Goal: Task Accomplishment & Management: Use online tool/utility

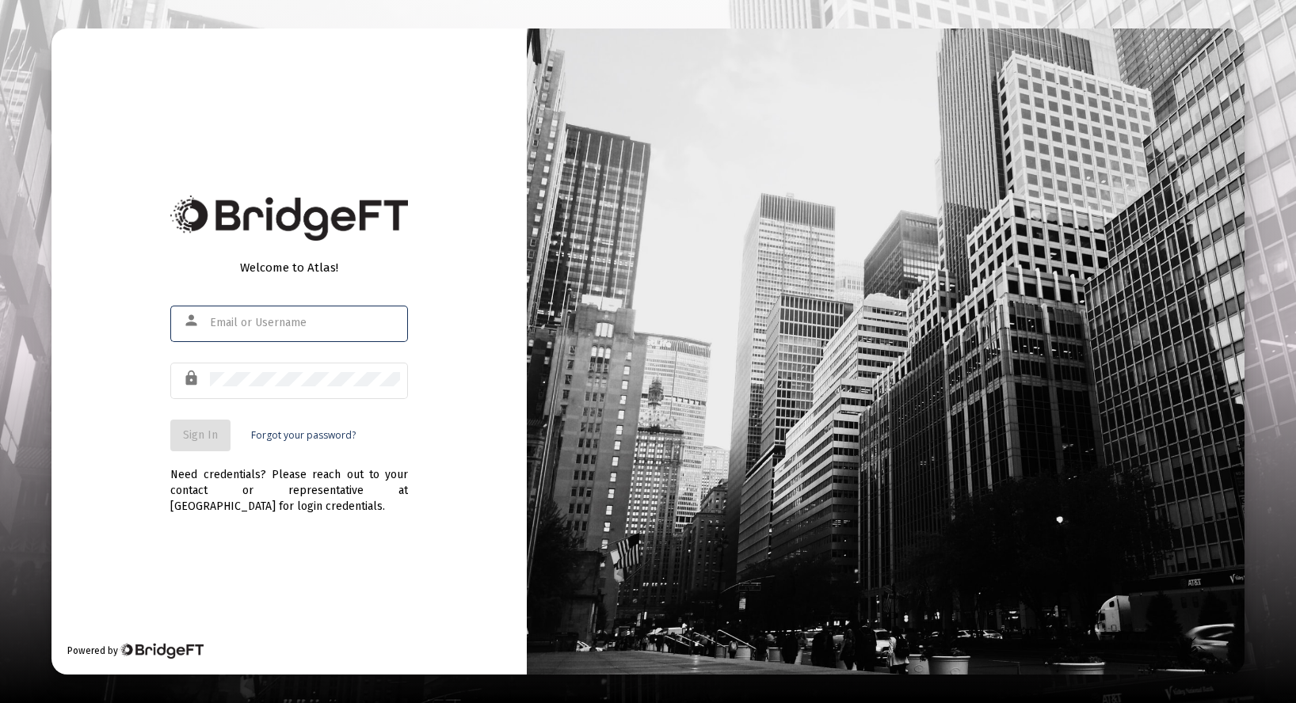
click at [210, 317] on div at bounding box center [210, 317] width 0 height 0
type input "[PERSON_NAME][EMAIL_ADDRESS][DOMAIN_NAME]"
click at [211, 445] on button "Sign In" at bounding box center [200, 436] width 60 height 32
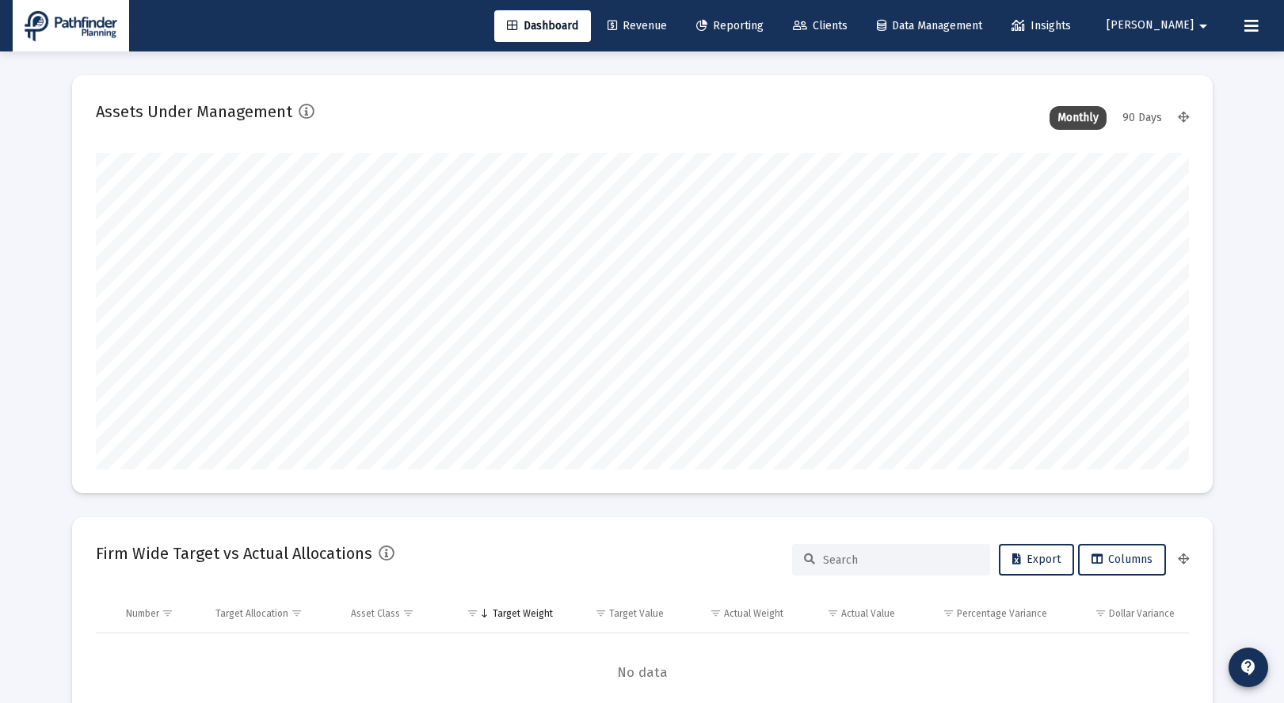
scroll to position [317, 1093]
type input "[DATE]"
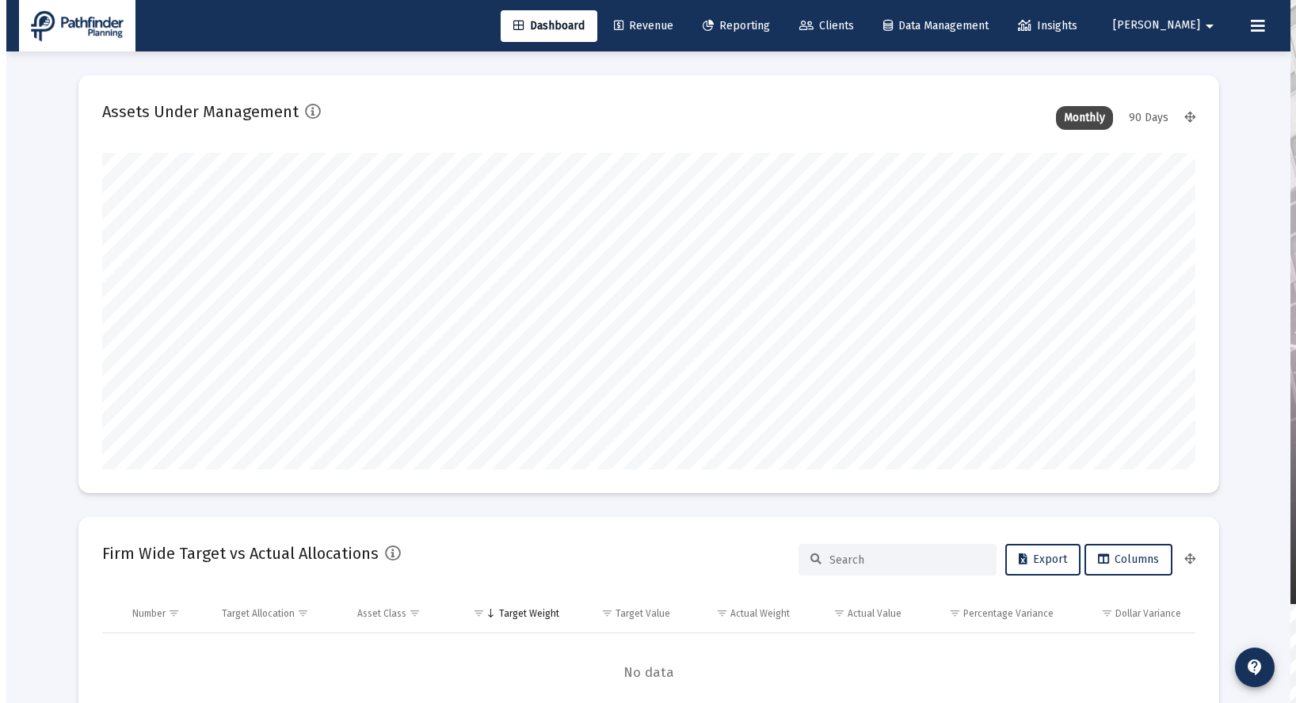
scroll to position [317, 511]
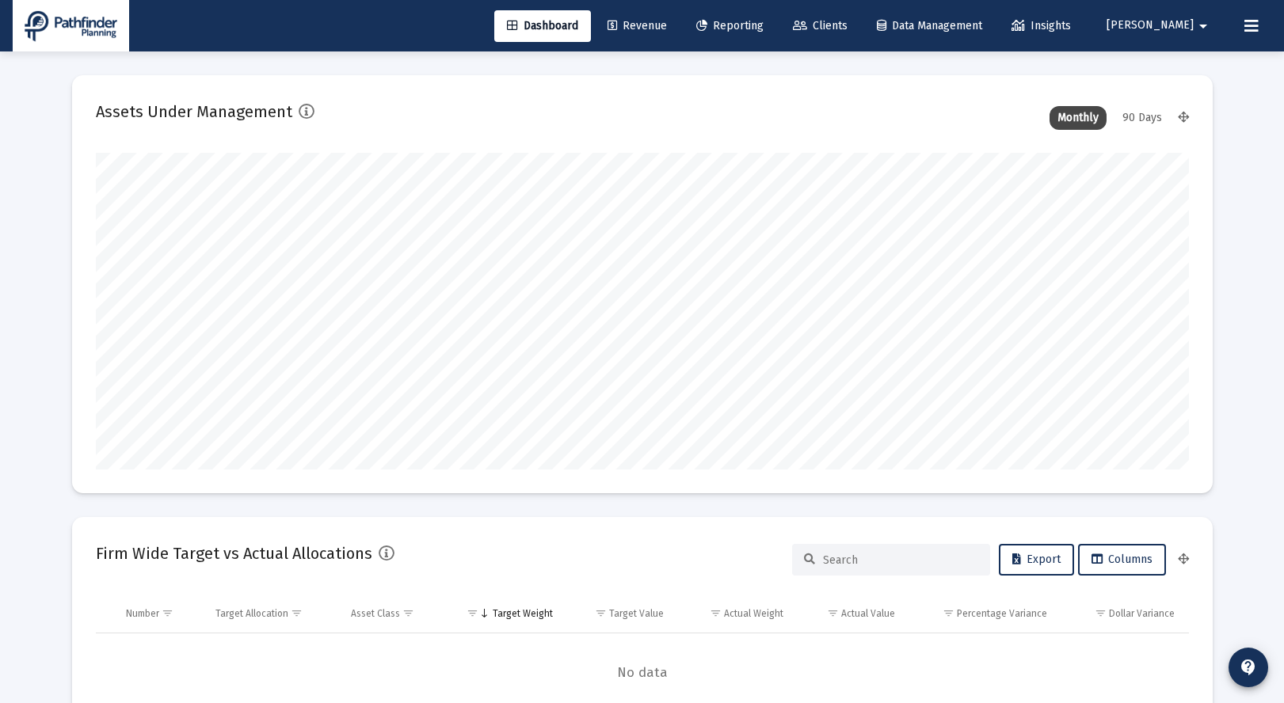
click at [763, 26] on span "Reporting" at bounding box center [729, 25] width 67 height 13
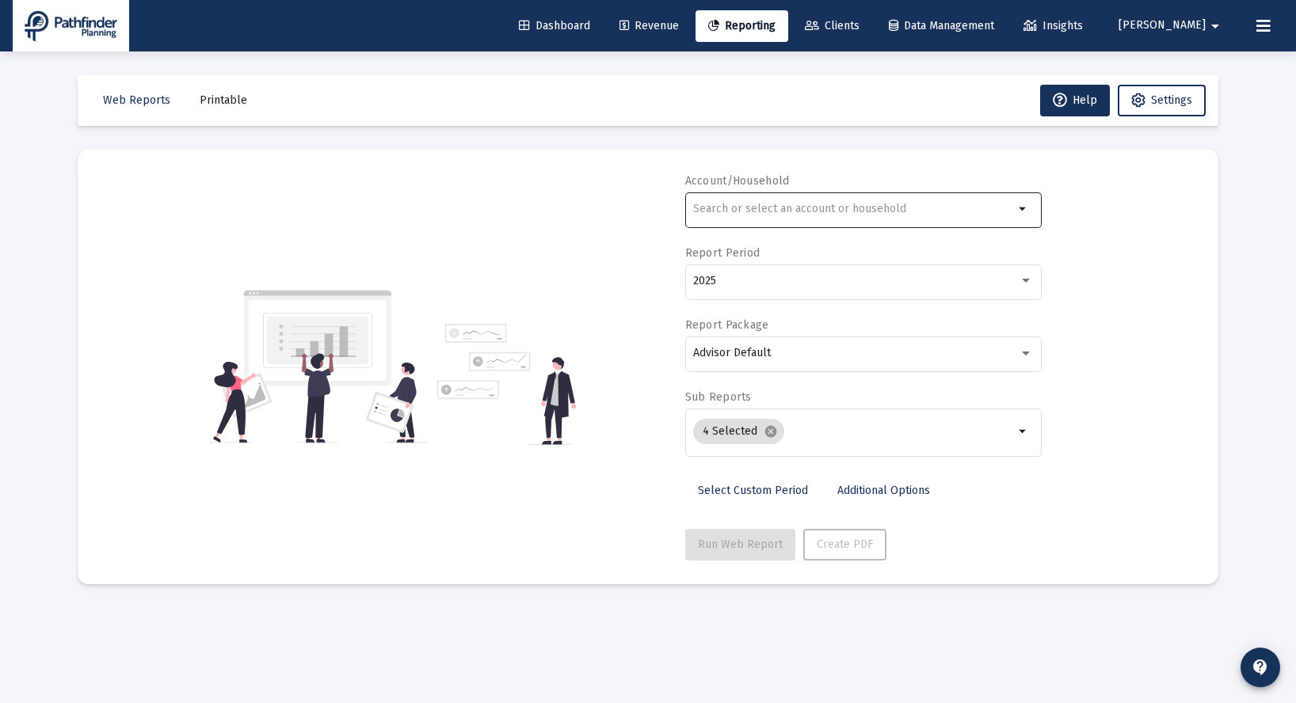
click at [786, 214] on input "text" at bounding box center [853, 209] width 321 height 13
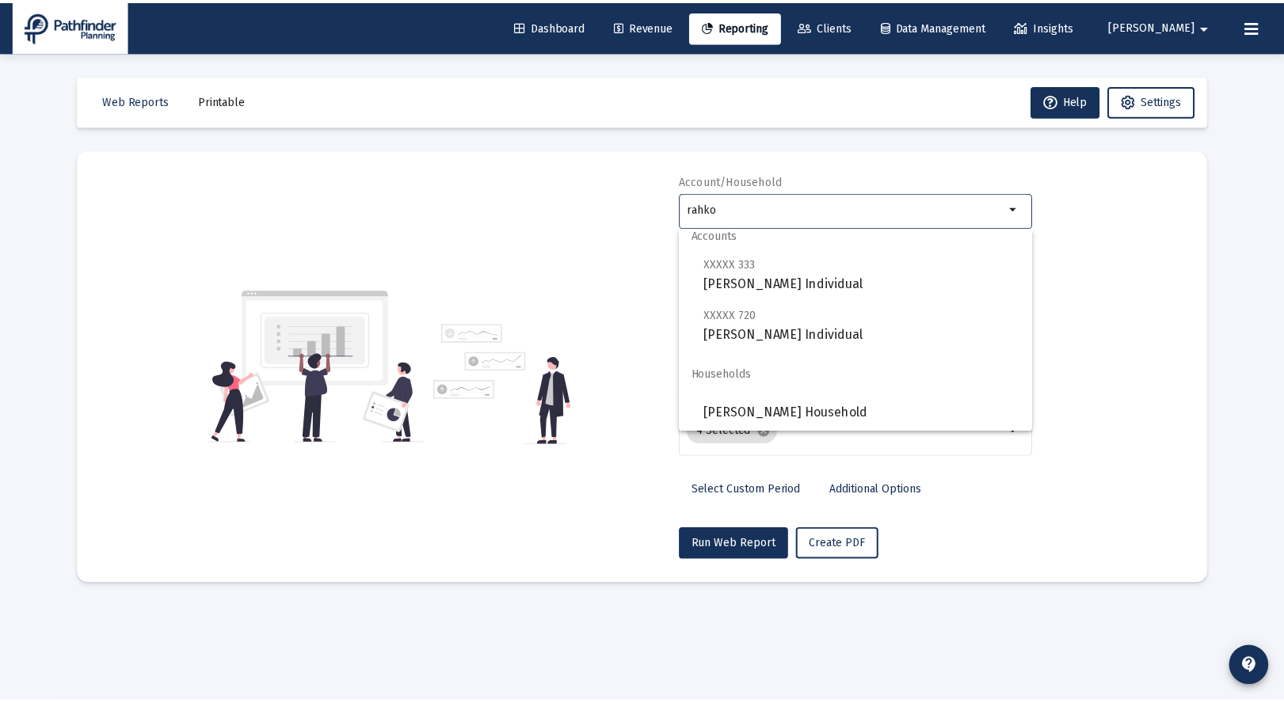
scroll to position [13, 0]
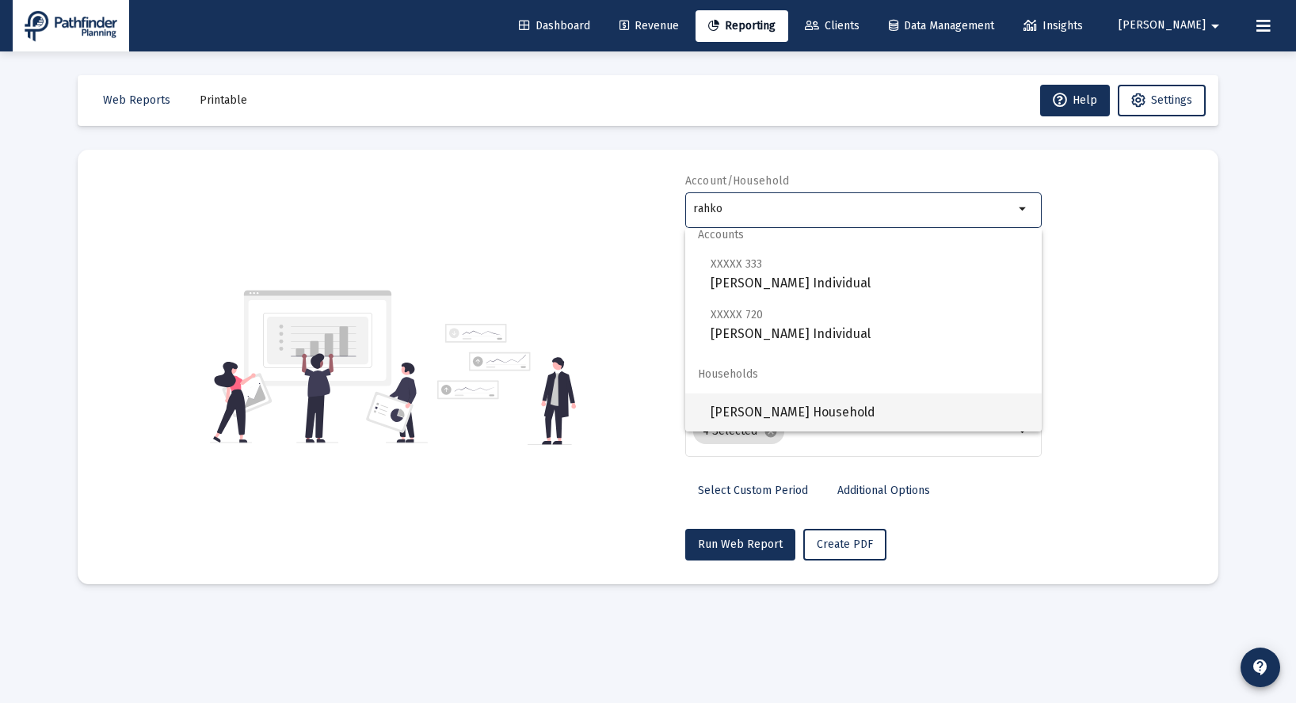
click at [786, 401] on span "[PERSON_NAME] Household" at bounding box center [869, 413] width 318 height 38
type input "[PERSON_NAME] Household"
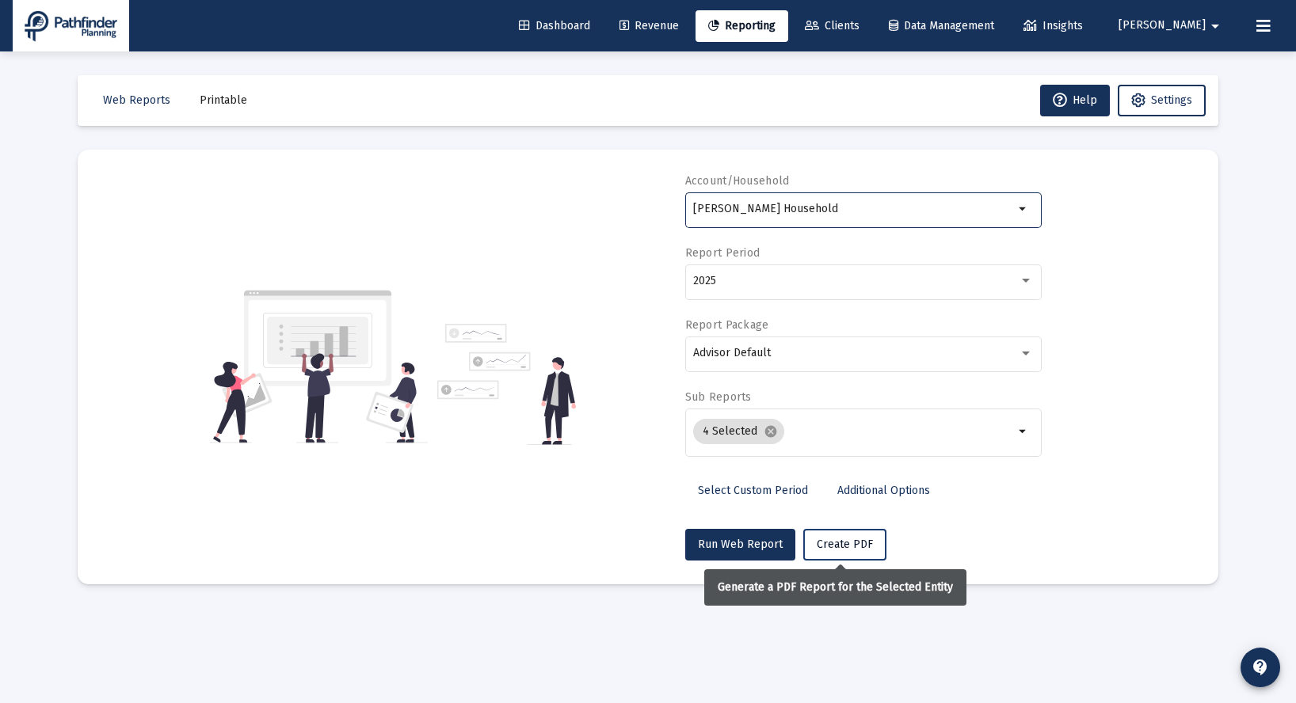
click at [845, 549] on span "Create PDF" at bounding box center [845, 544] width 56 height 13
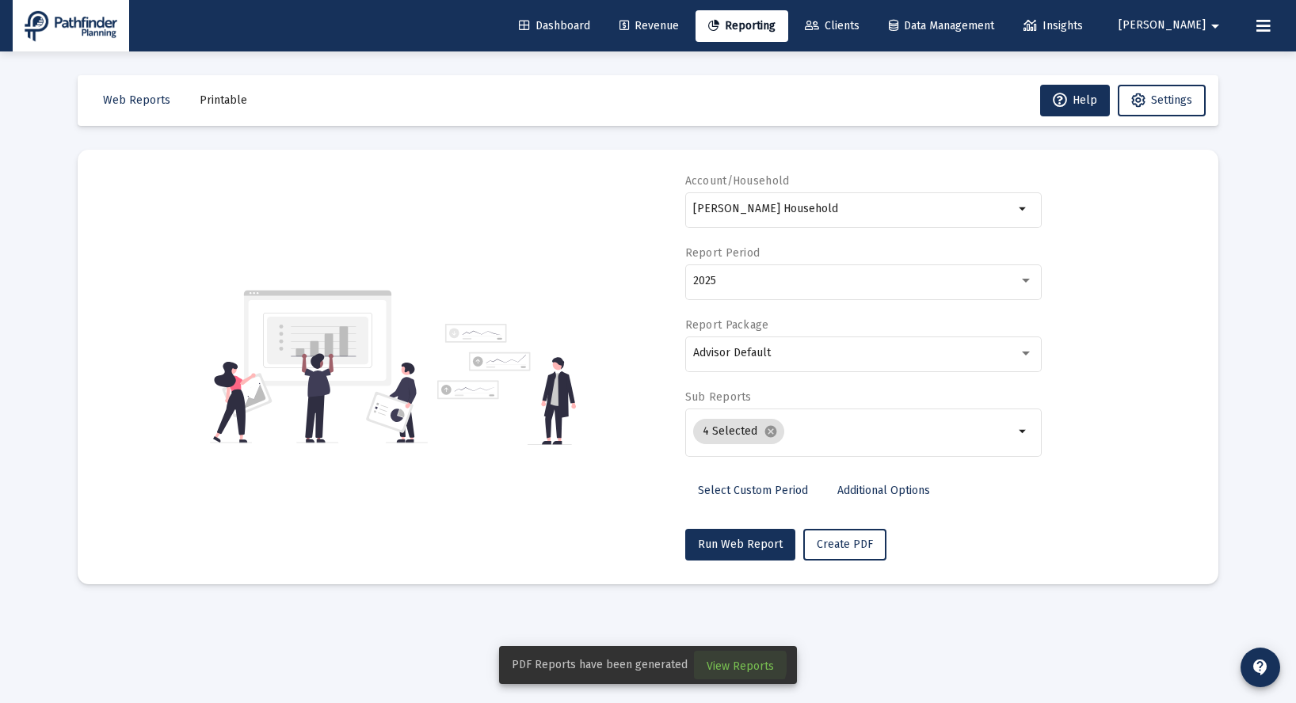
click at [736, 664] on span "View Reports" at bounding box center [739, 666] width 67 height 13
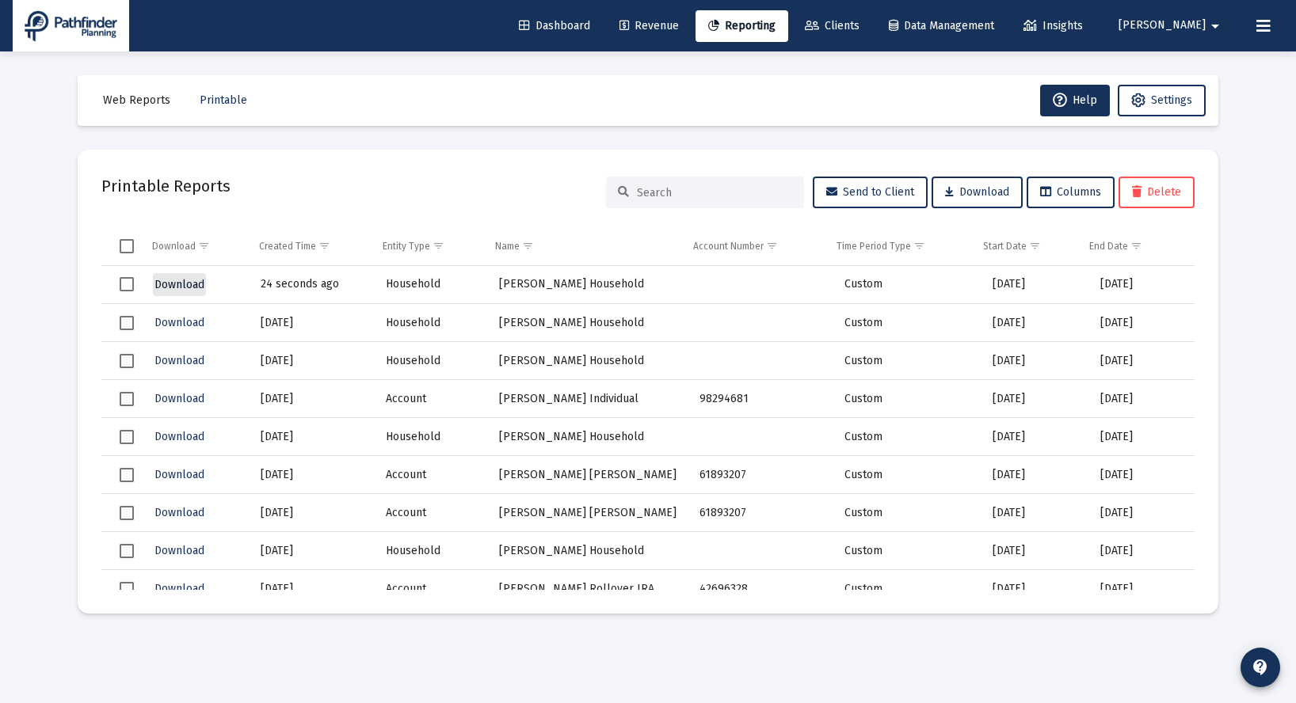
click at [181, 280] on span "Download" at bounding box center [179, 284] width 50 height 13
click at [691, 17] on link "Revenue" at bounding box center [649, 26] width 85 height 32
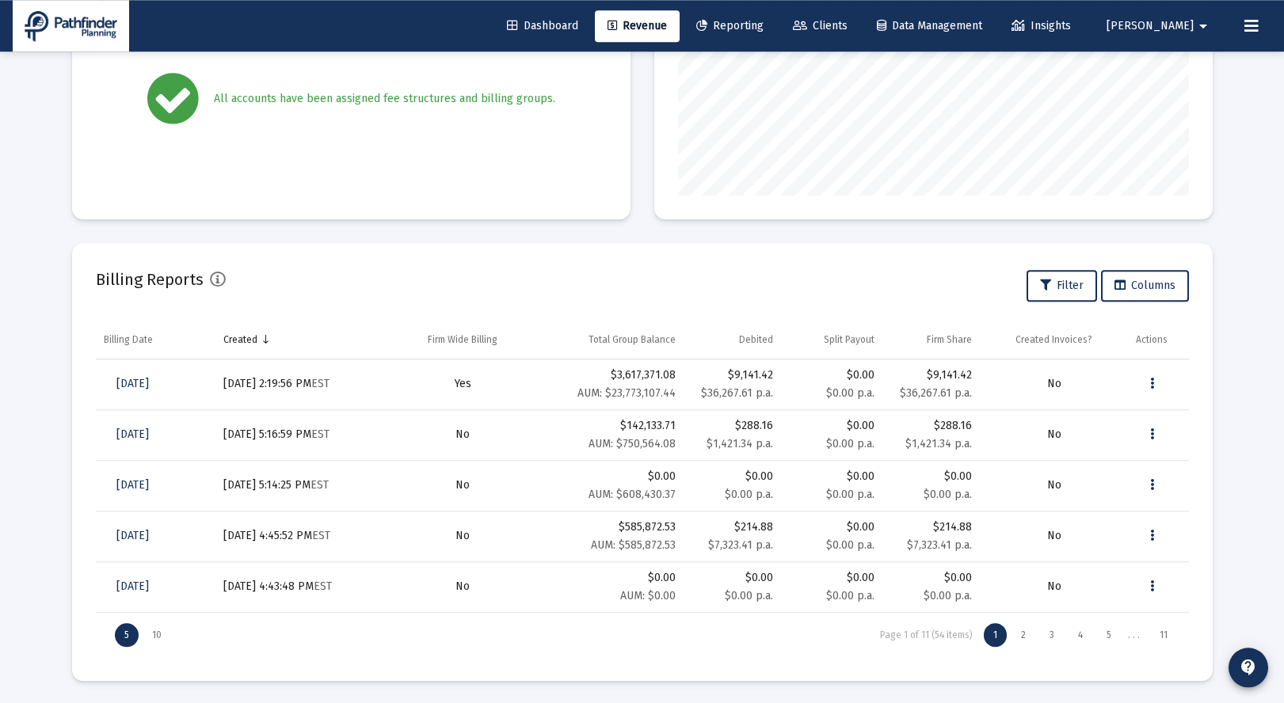
scroll to position [350, 0]
click at [1022, 629] on div "2" at bounding box center [1023, 634] width 24 height 24
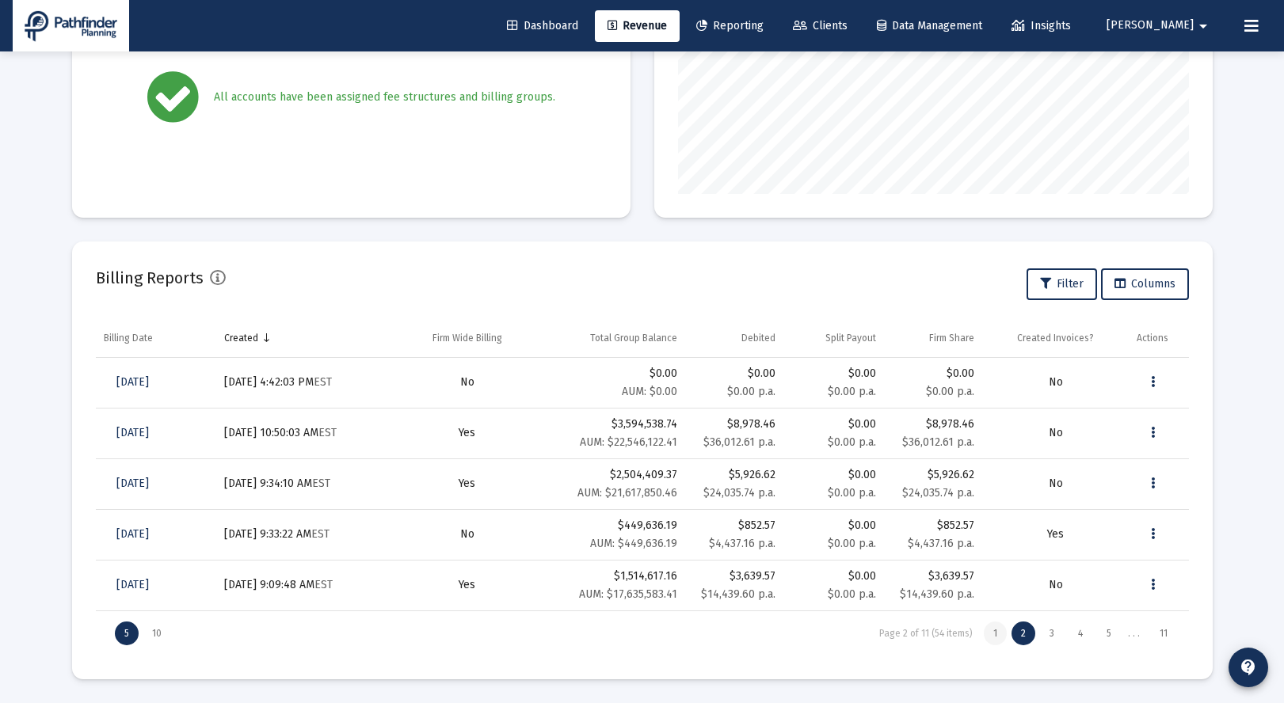
click at [997, 629] on div "1" at bounding box center [995, 634] width 23 height 24
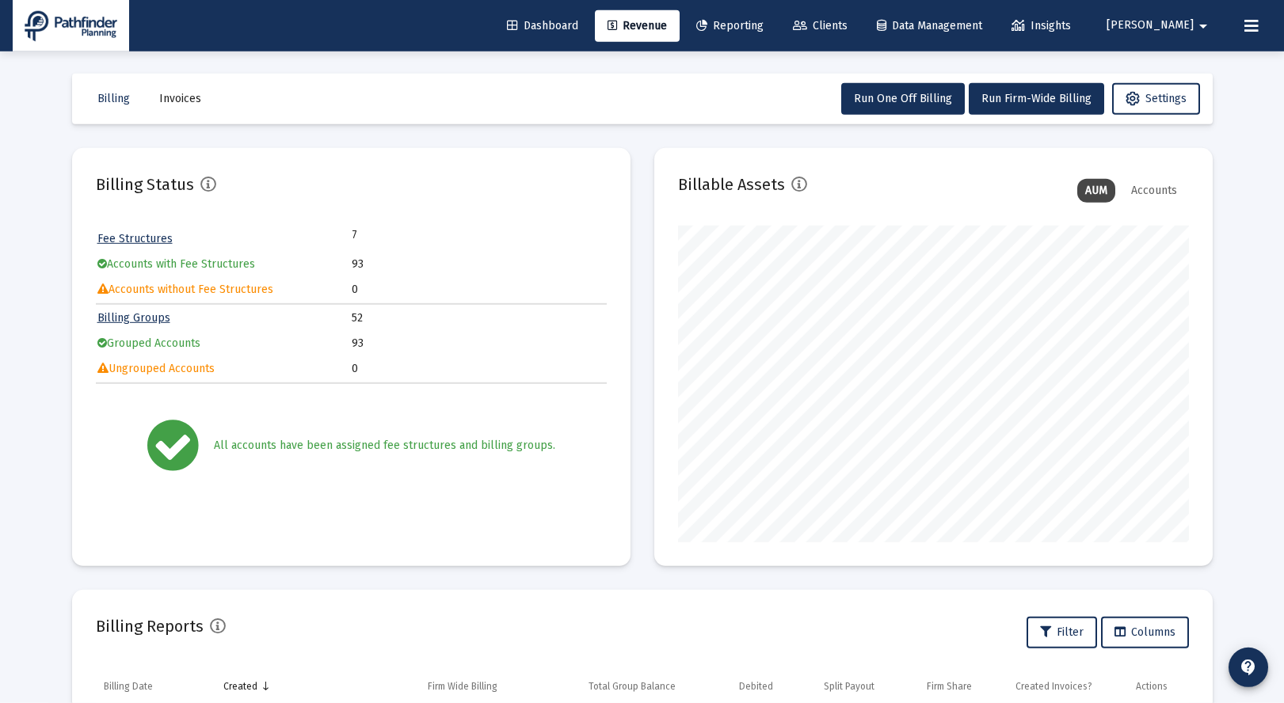
scroll to position [0, 0]
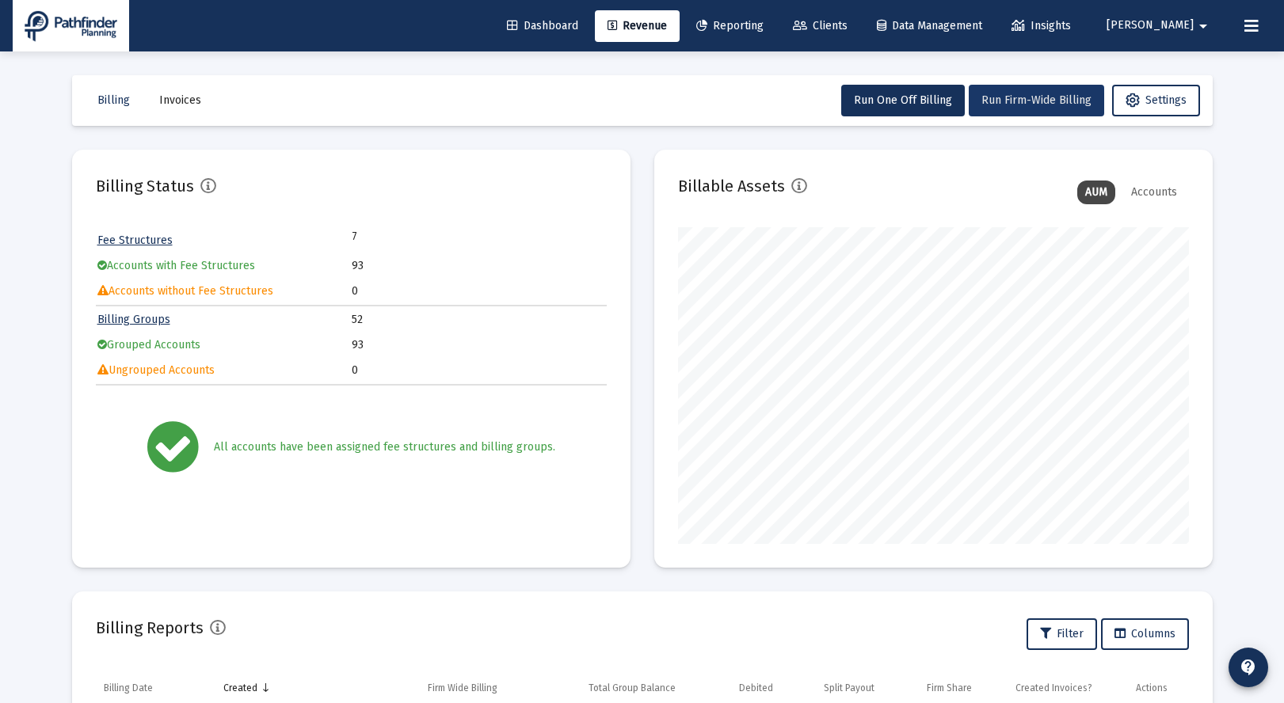
click at [1009, 105] on span "Run Firm-Wide Billing" at bounding box center [1036, 99] width 110 height 13
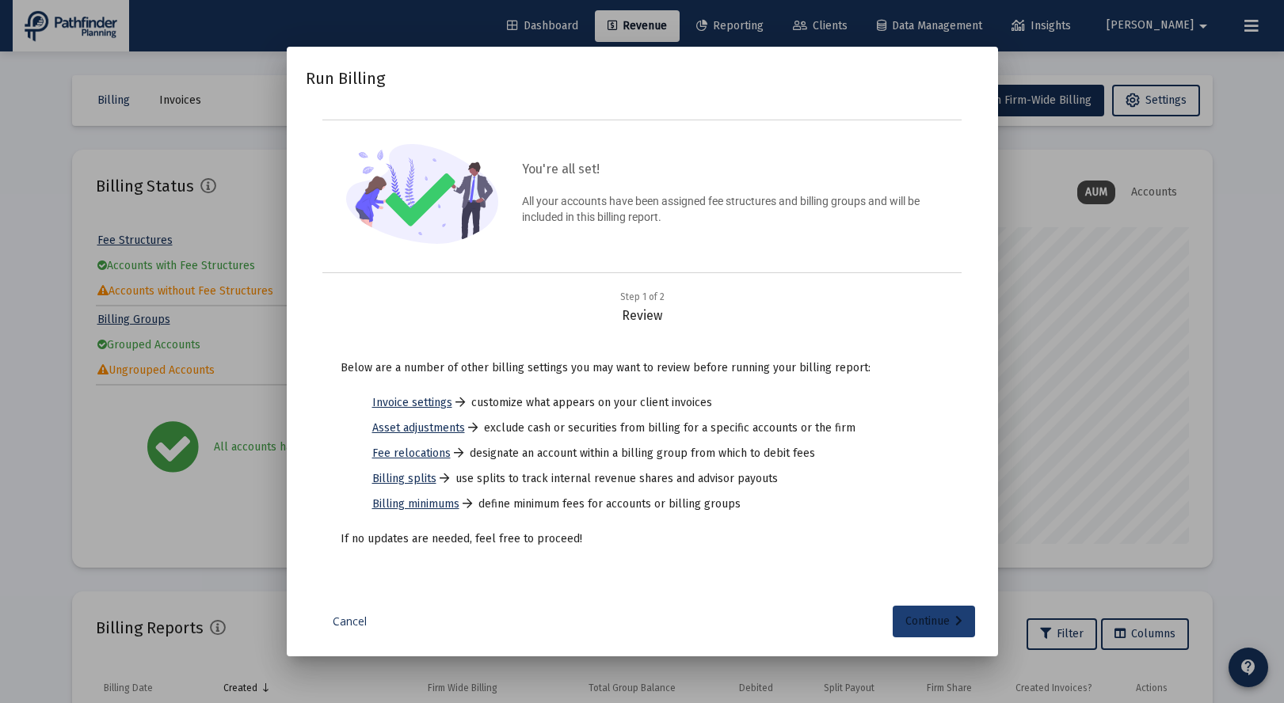
click at [923, 617] on div "Continue" at bounding box center [933, 622] width 57 height 32
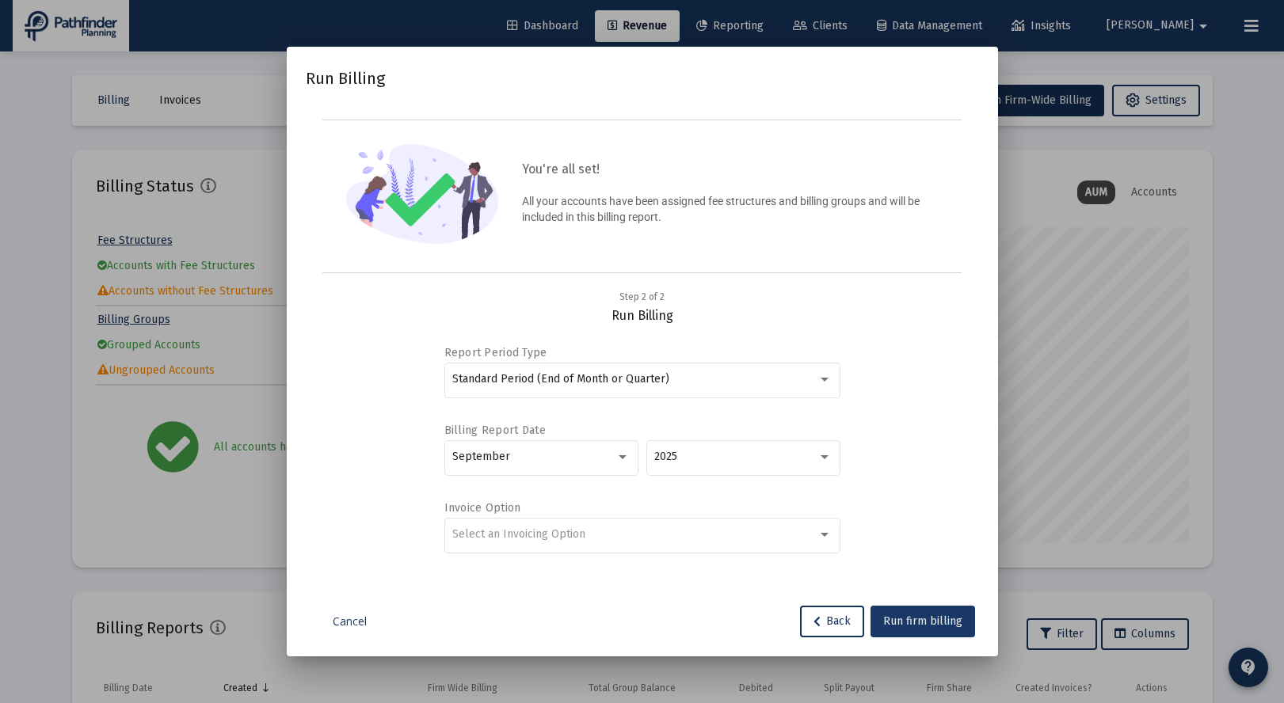
click at [937, 630] on button "Run firm billing" at bounding box center [922, 622] width 105 height 32
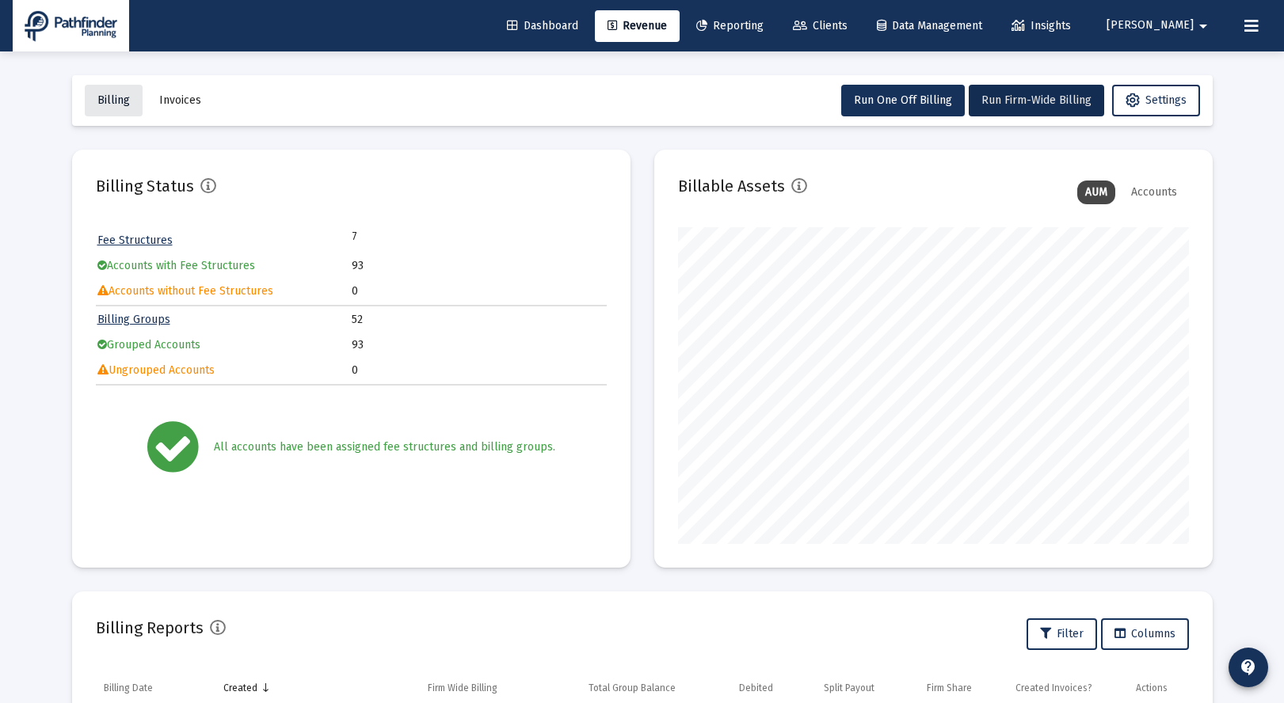
click at [108, 100] on span "Billing" at bounding box center [113, 99] width 32 height 13
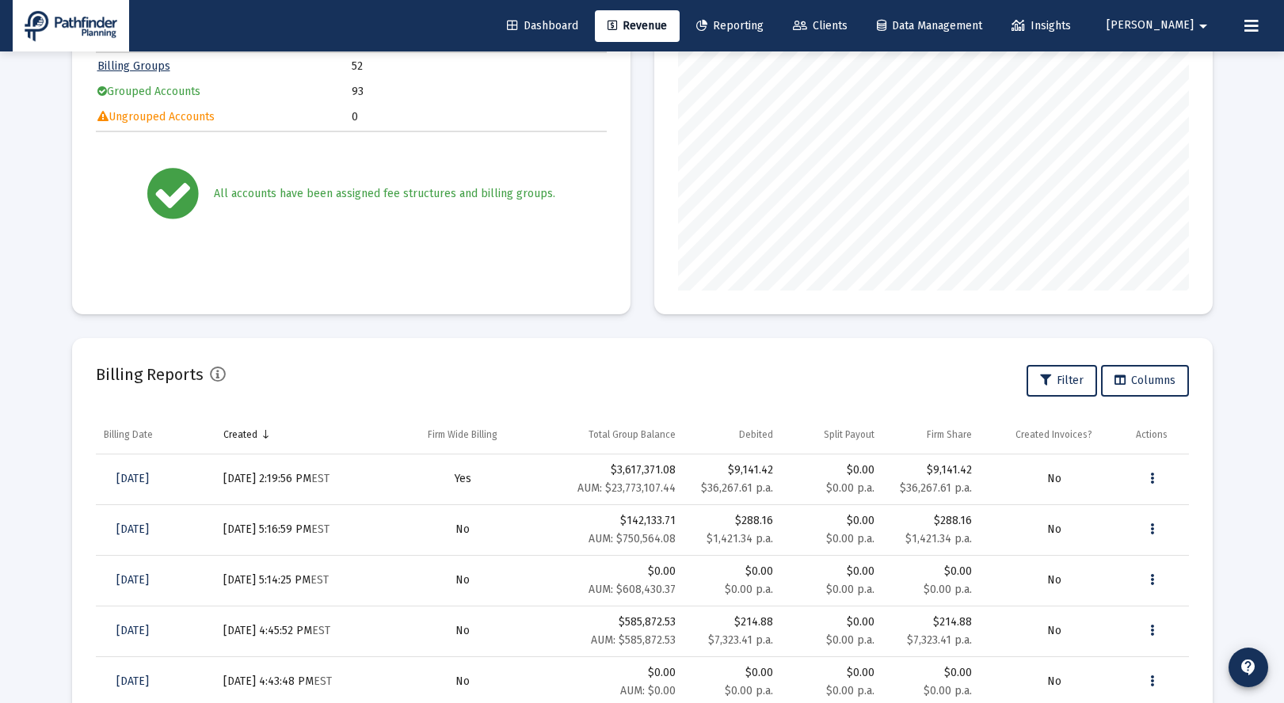
scroll to position [0, 0]
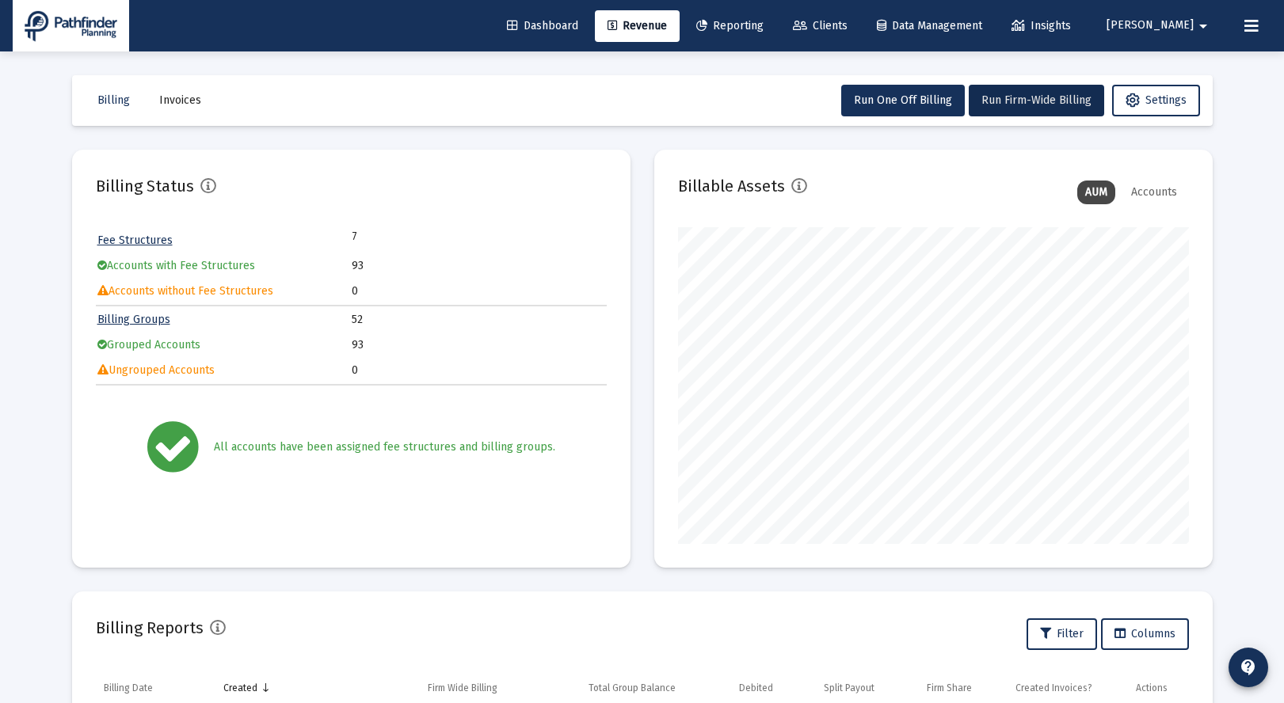
click at [578, 27] on span "Dashboard" at bounding box center [542, 25] width 71 height 13
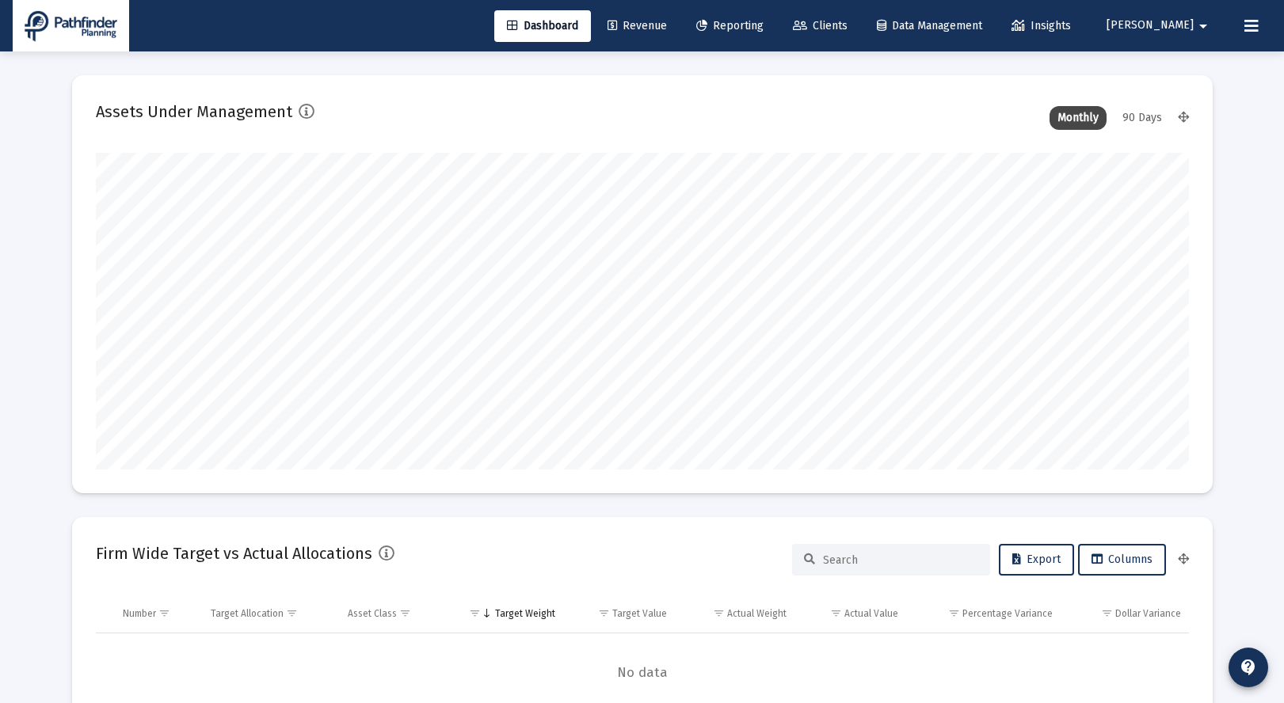
scroll to position [317, 588]
click at [667, 26] on span "Revenue" at bounding box center [636, 25] width 59 height 13
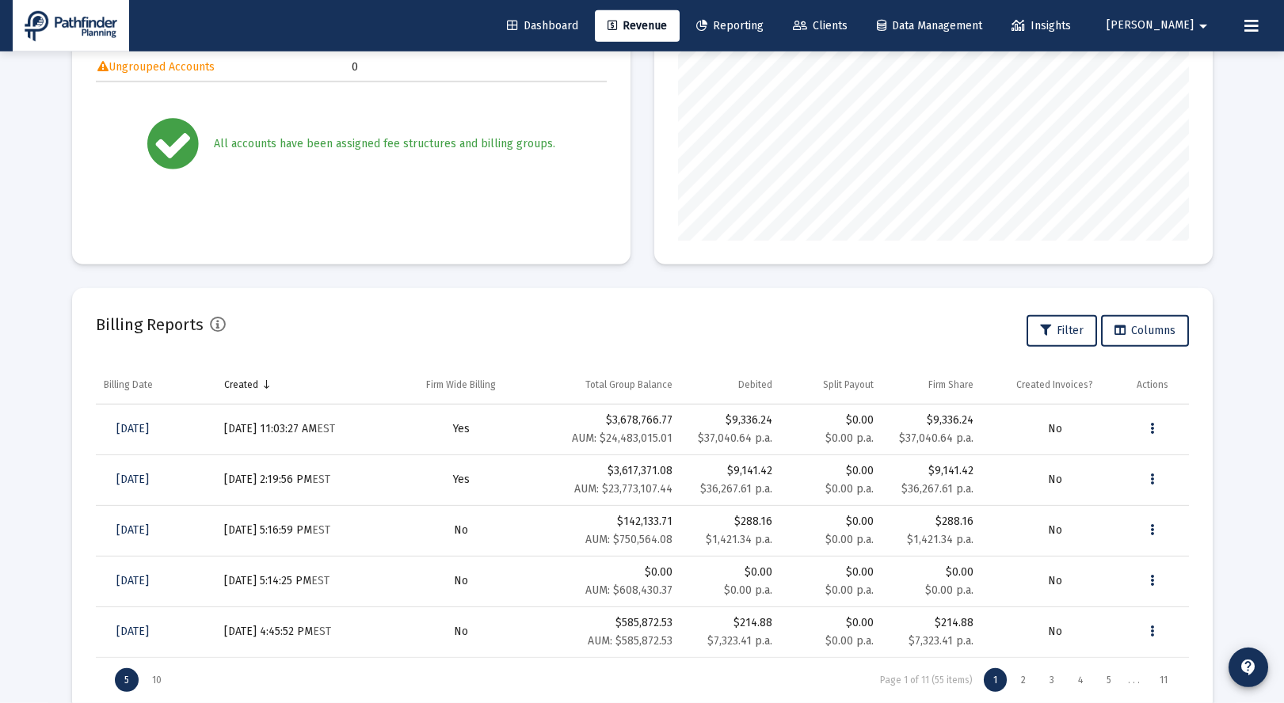
scroll to position [304, 0]
click at [1150, 425] on button "Data grid" at bounding box center [1153, 429] width 32 height 32
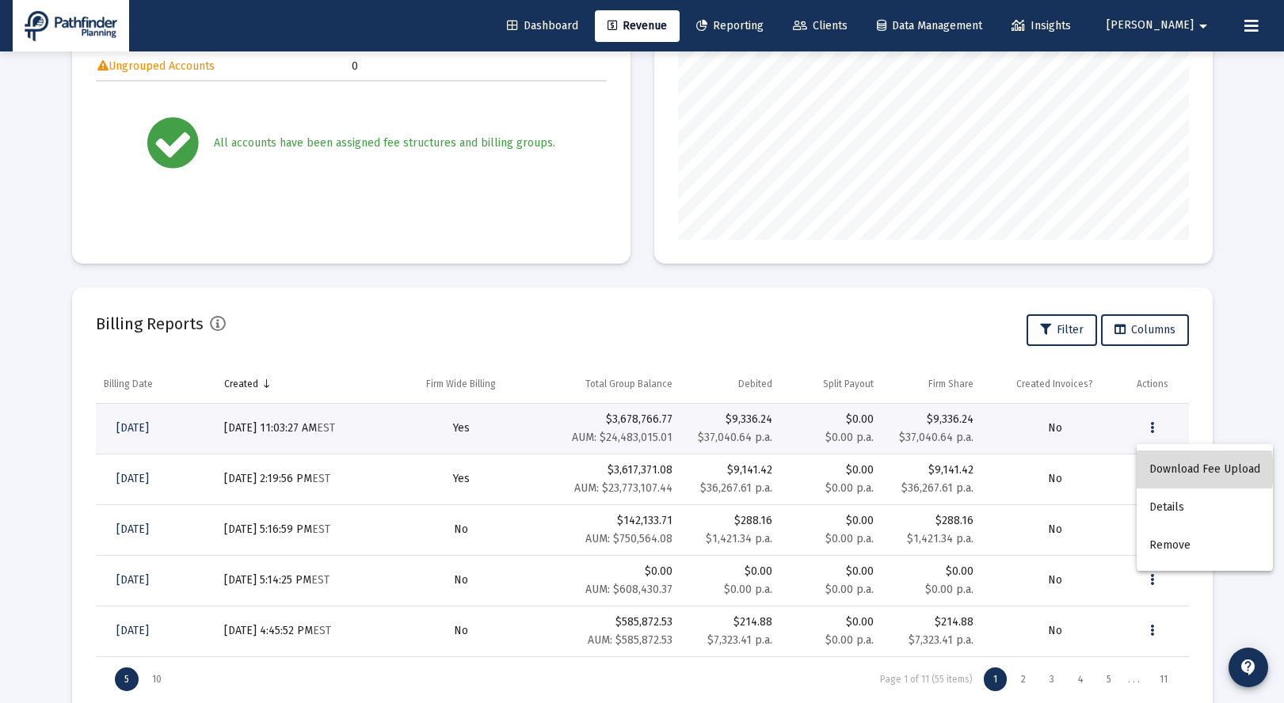
click at [1178, 471] on button "Download Fee Upload" at bounding box center [1205, 470] width 136 height 38
click at [1158, 427] on button "Data grid" at bounding box center [1153, 429] width 32 height 32
click at [1163, 505] on button "Details" at bounding box center [1205, 508] width 136 height 38
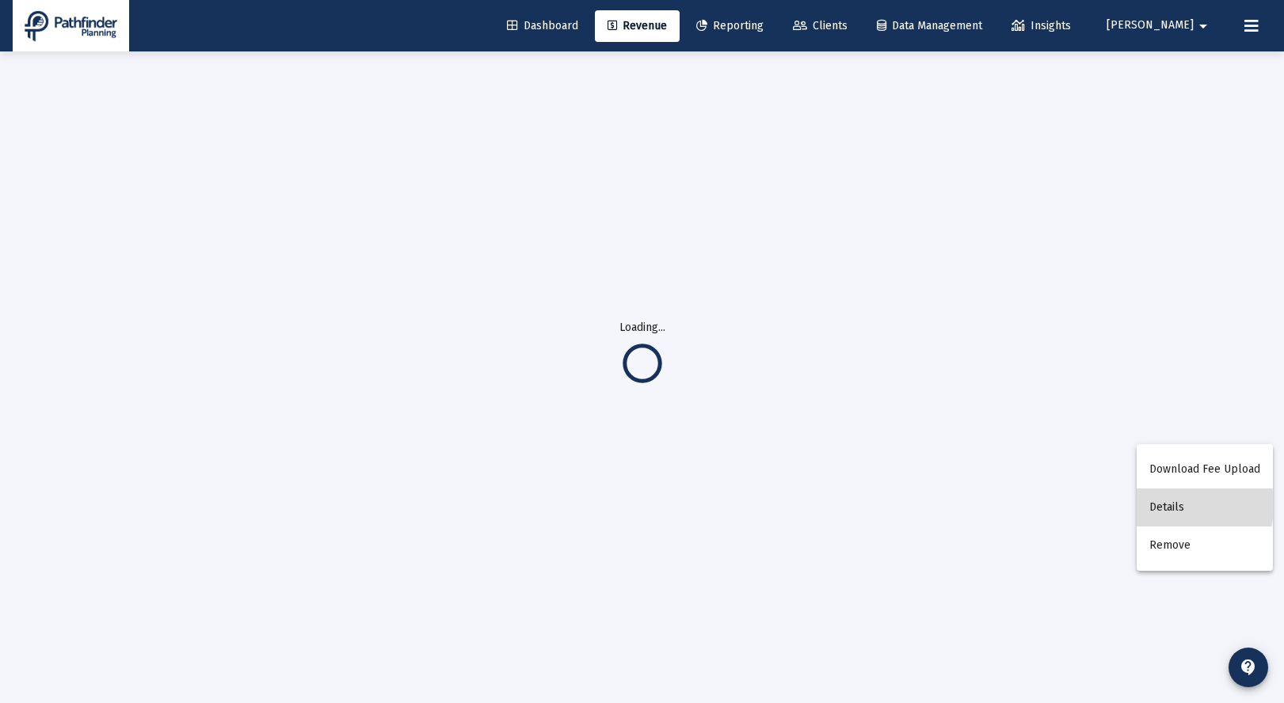
scroll to position [51, 0]
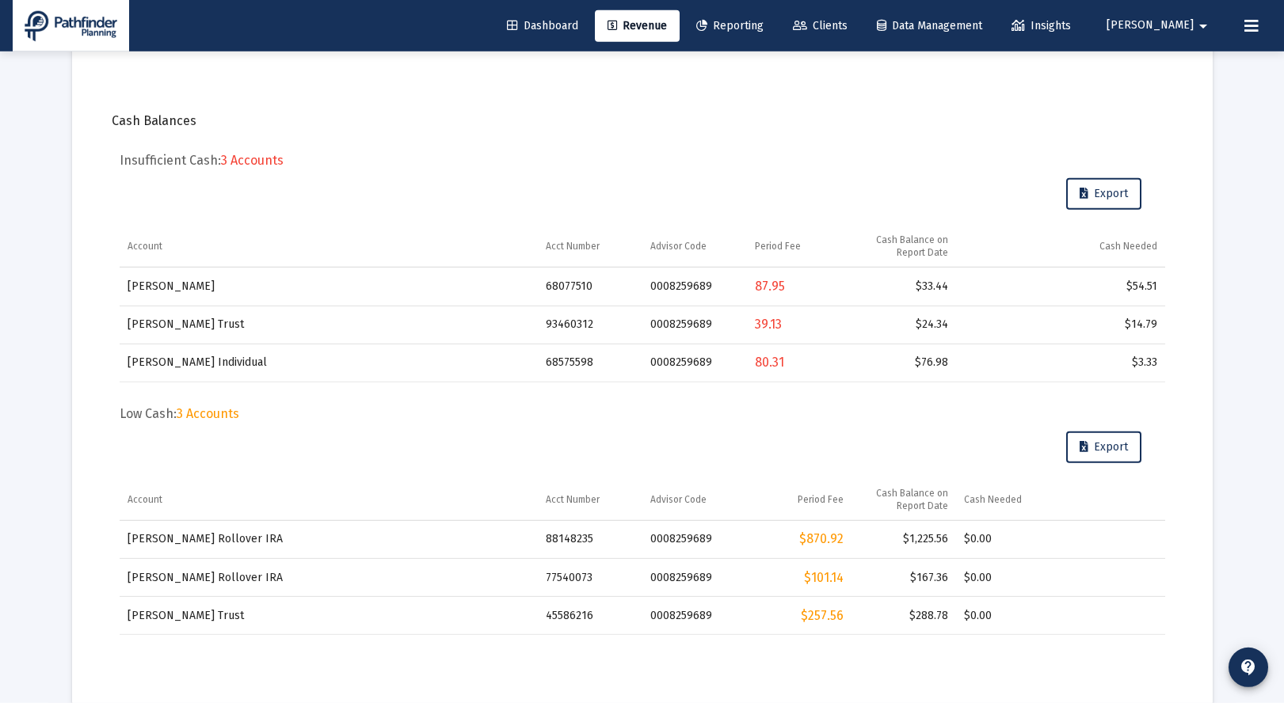
scroll to position [406, 0]
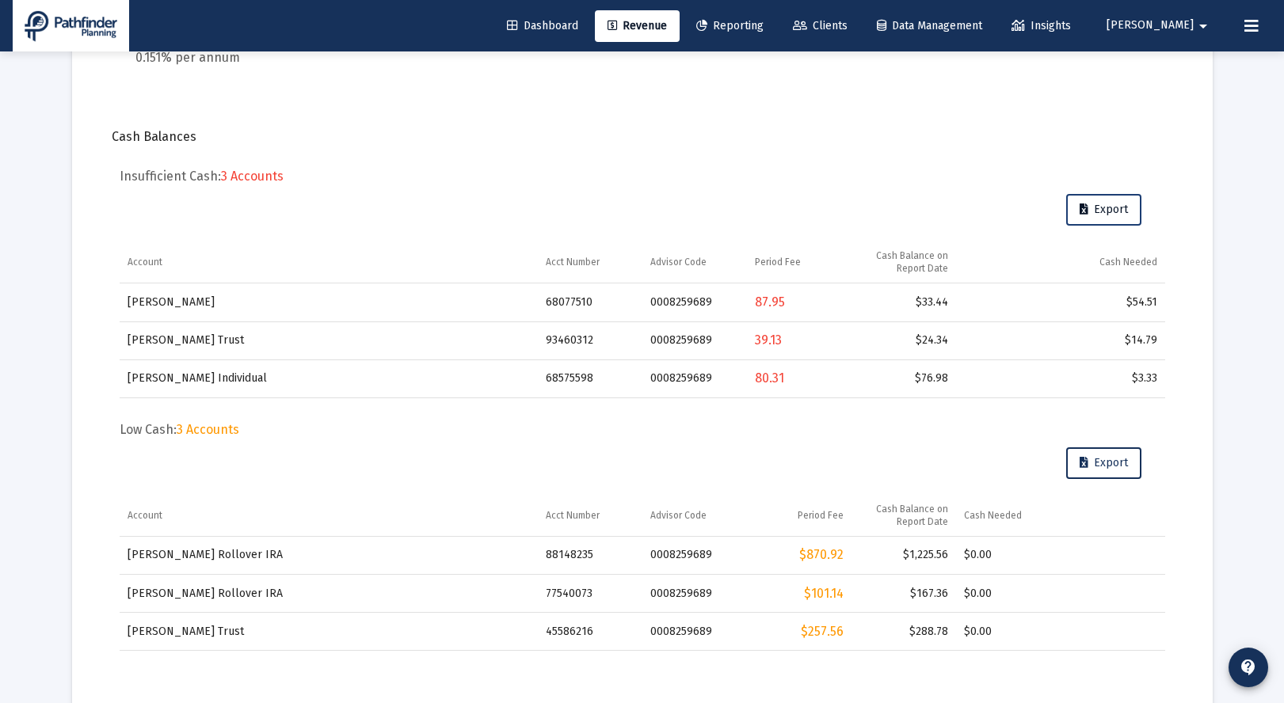
click at [1110, 206] on span "Export" at bounding box center [1103, 209] width 48 height 13
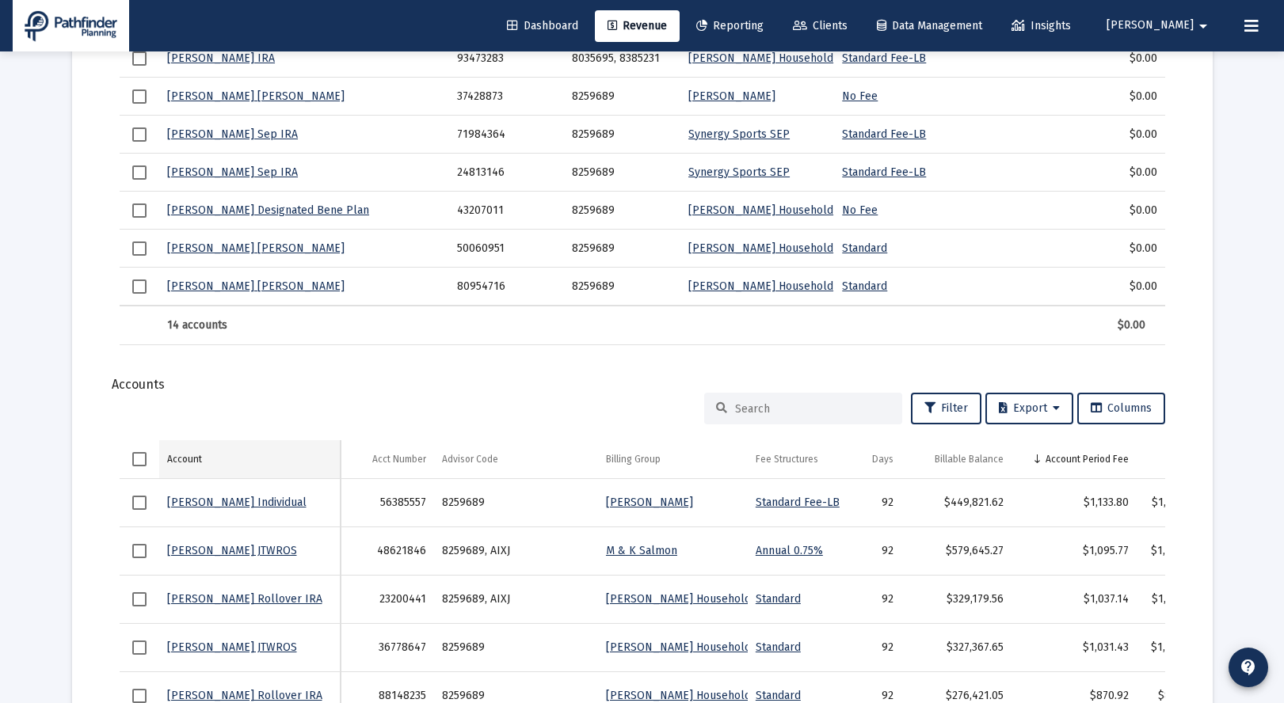
scroll to position [309, 0]
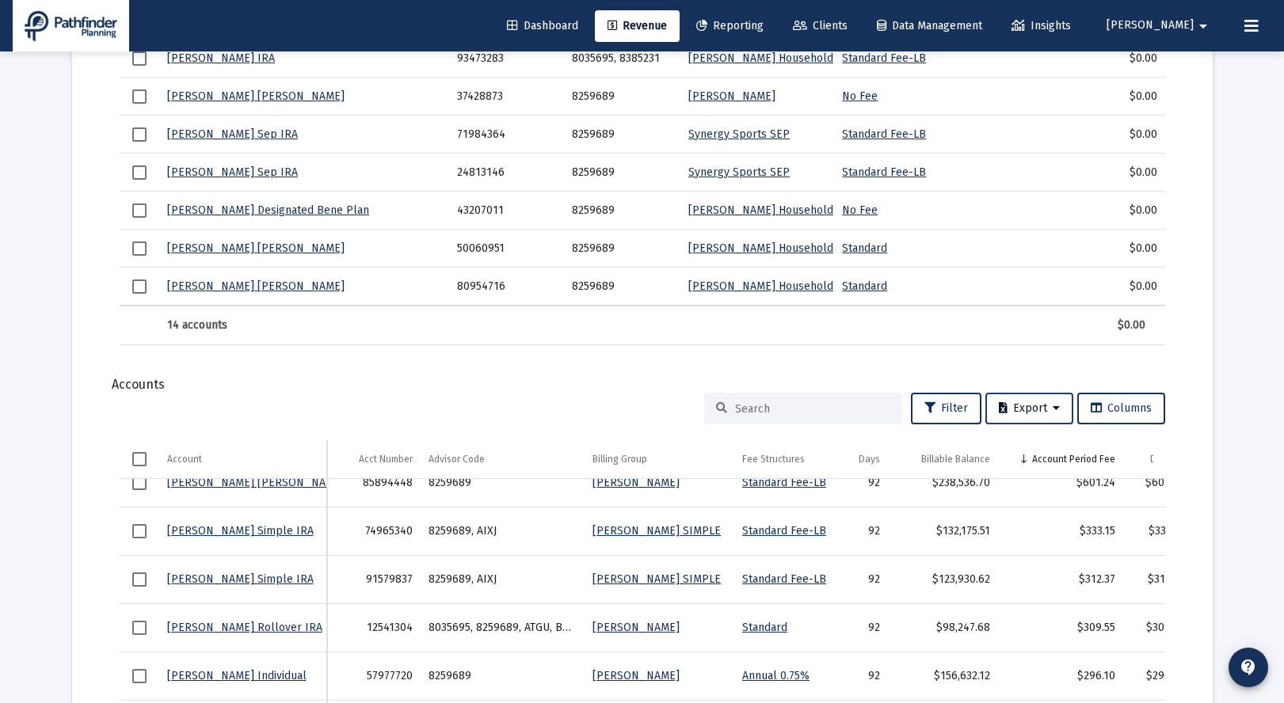
click at [1057, 405] on icon at bounding box center [1056, 408] width 7 height 11
click at [1039, 444] on button "Export All Rows" at bounding box center [1033, 450] width 108 height 38
